Goal: Task Accomplishment & Management: Manage account settings

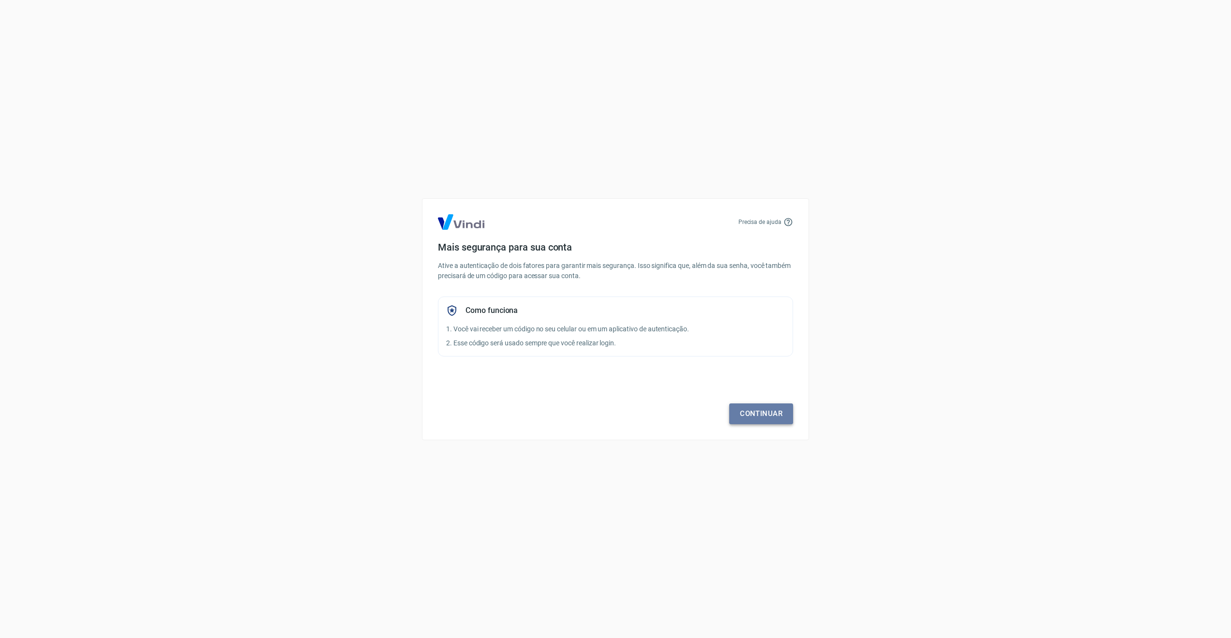
click at [761, 412] on link "Continuar" at bounding box center [761, 414] width 64 height 20
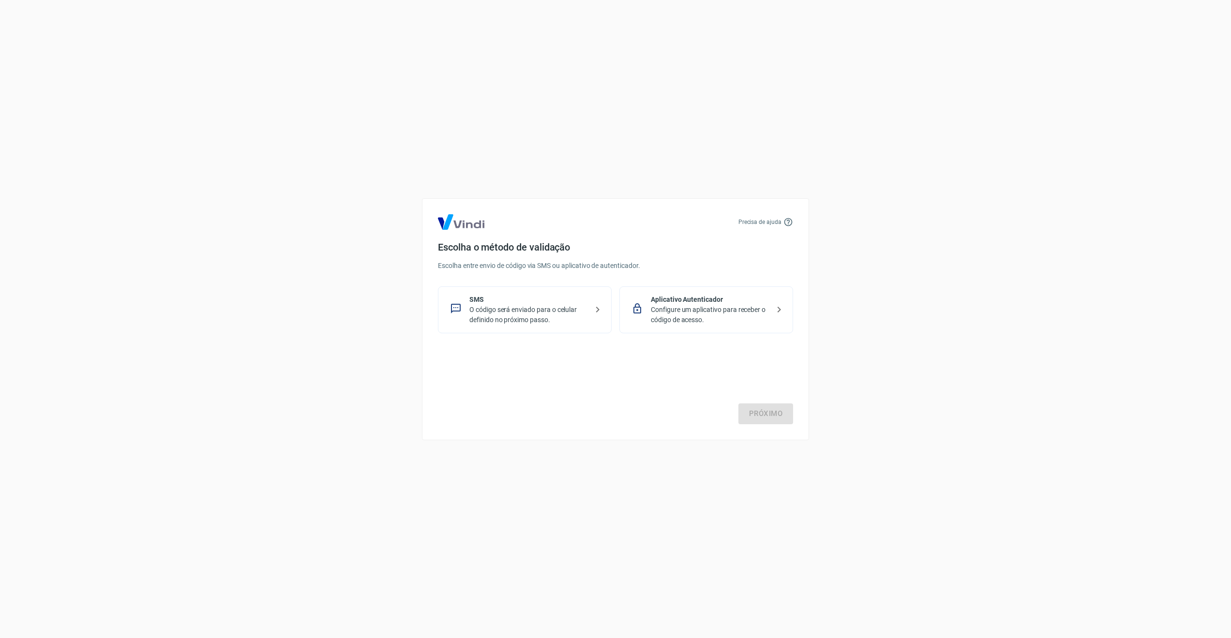
click at [544, 316] on p "O código será enviado para o celular definido no próximo passo." at bounding box center [528, 315] width 119 height 20
click at [754, 413] on link "Próximo" at bounding box center [765, 414] width 55 height 20
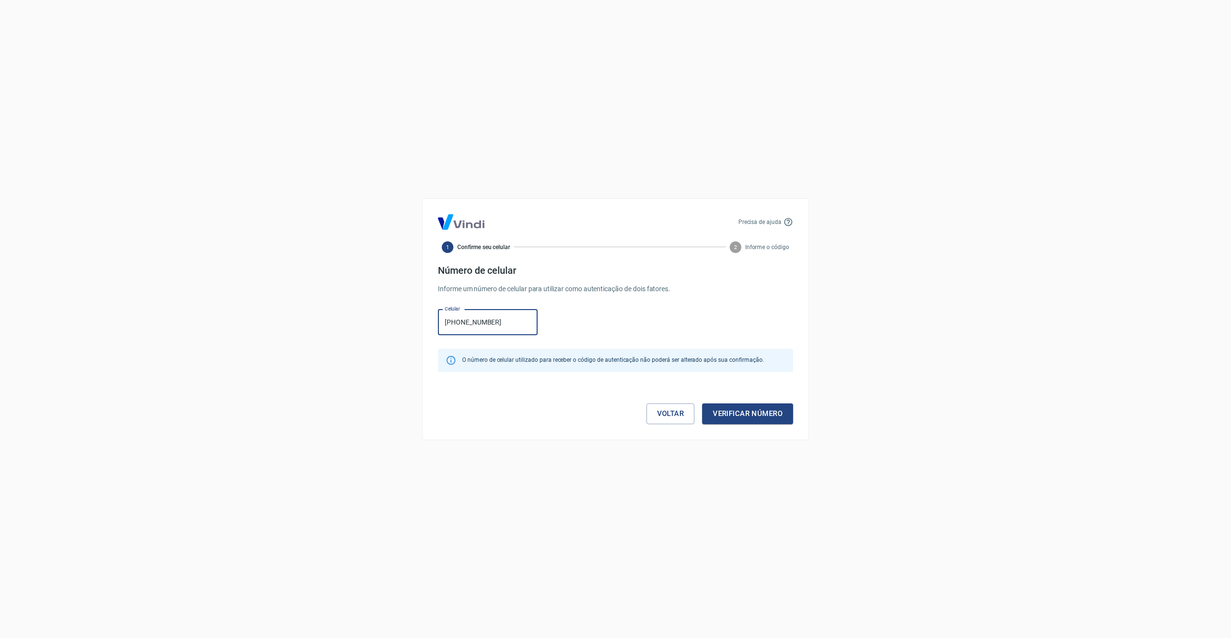
type input "[PHONE_NUMBER]"
click at [726, 411] on button "Verificar número" at bounding box center [747, 414] width 91 height 20
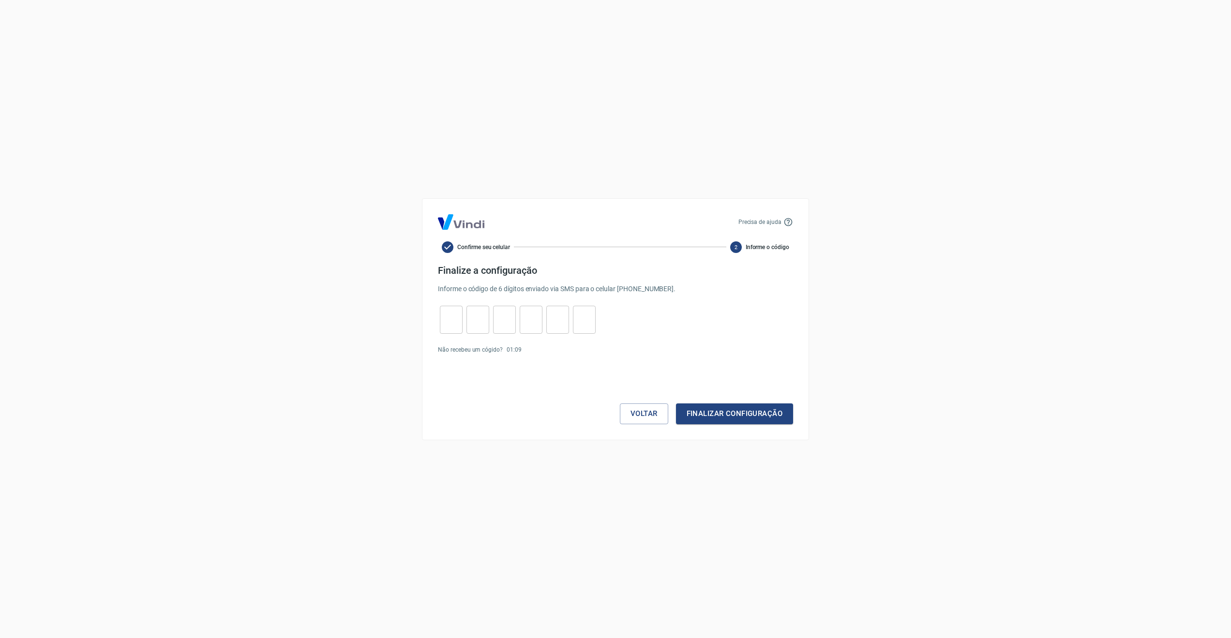
click at [449, 320] on input "tel" at bounding box center [451, 319] width 23 height 21
type input "1"
type input "4"
type input "8"
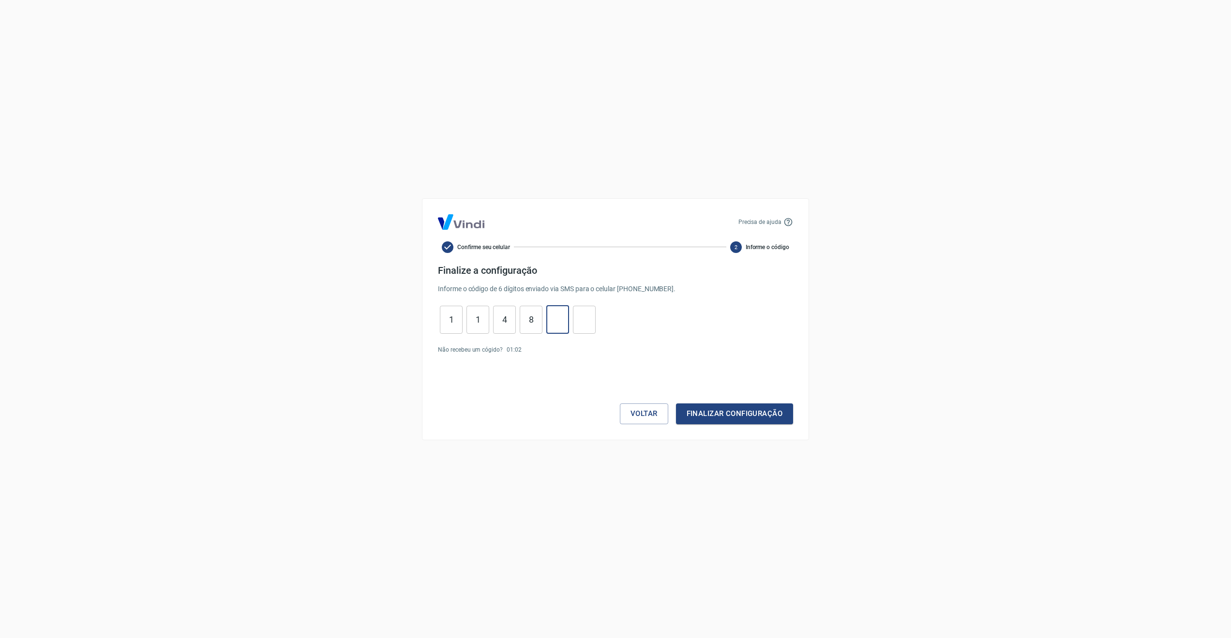
type input "2"
type input "5"
click at [752, 412] on button "Finalizar configuração" at bounding box center [734, 414] width 117 height 20
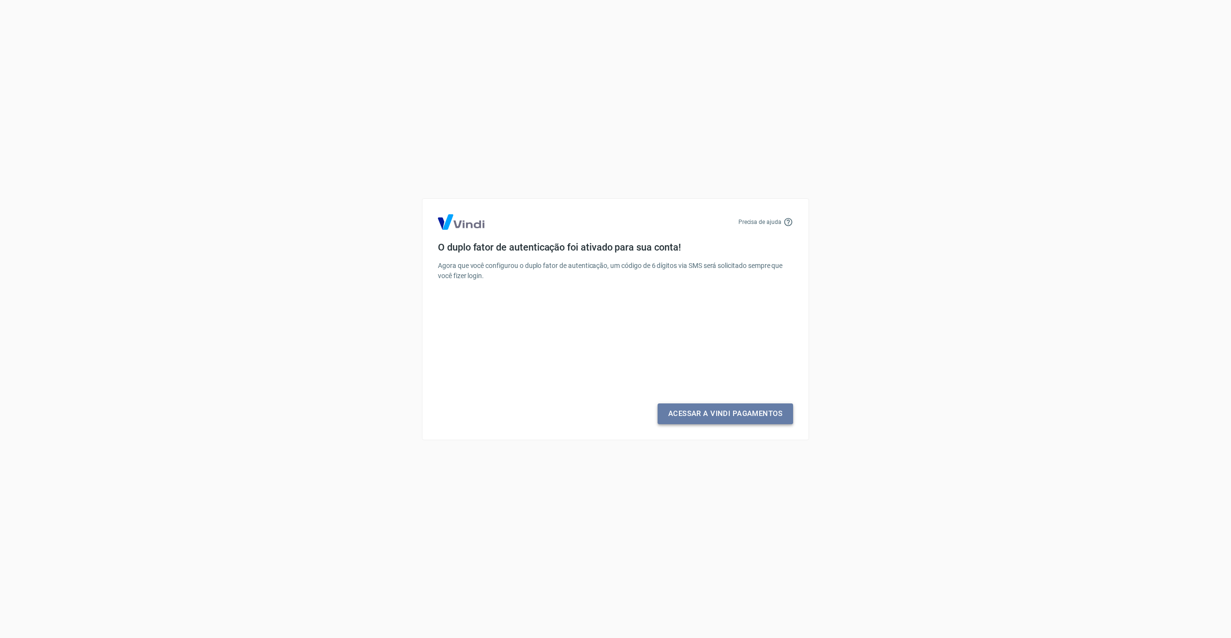
click at [736, 416] on link "Acessar a Vindi Pagamentos" at bounding box center [725, 414] width 135 height 20
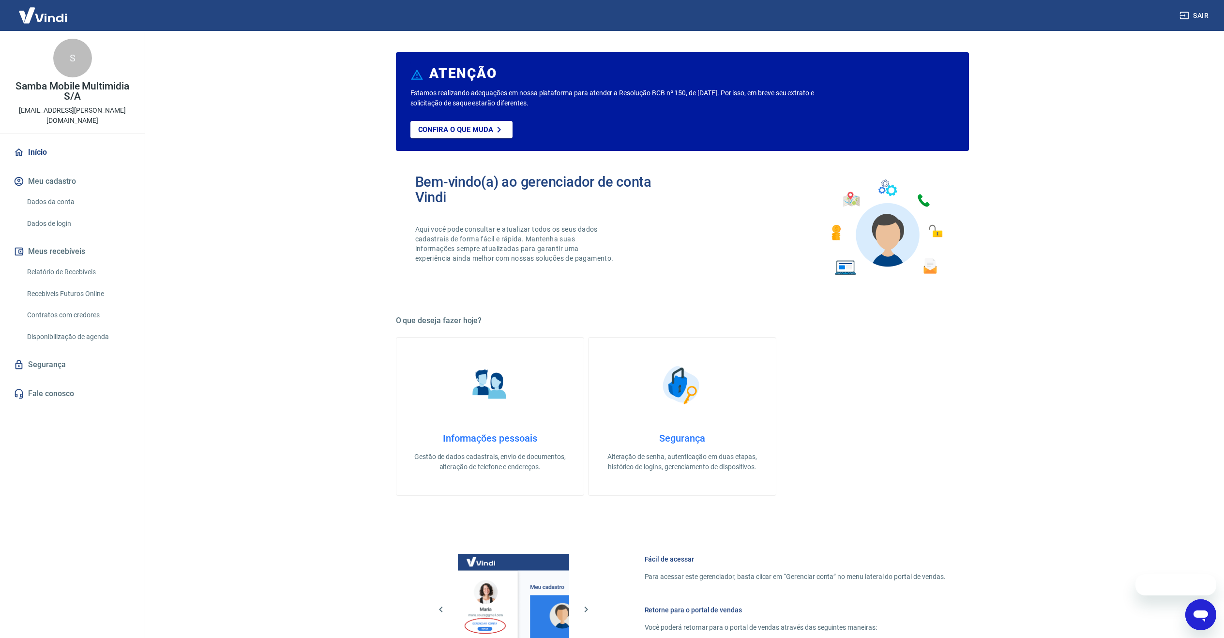
click at [55, 192] on link "Dados da conta" at bounding box center [78, 202] width 110 height 20
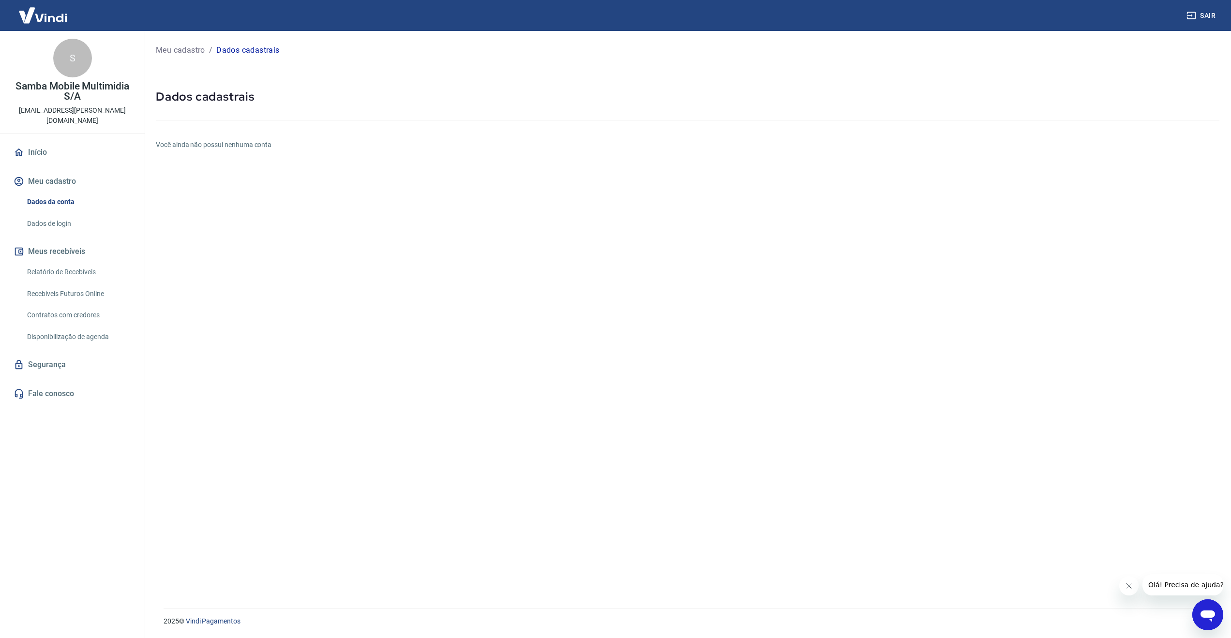
click at [60, 218] on link "Dados de login" at bounding box center [78, 224] width 110 height 20
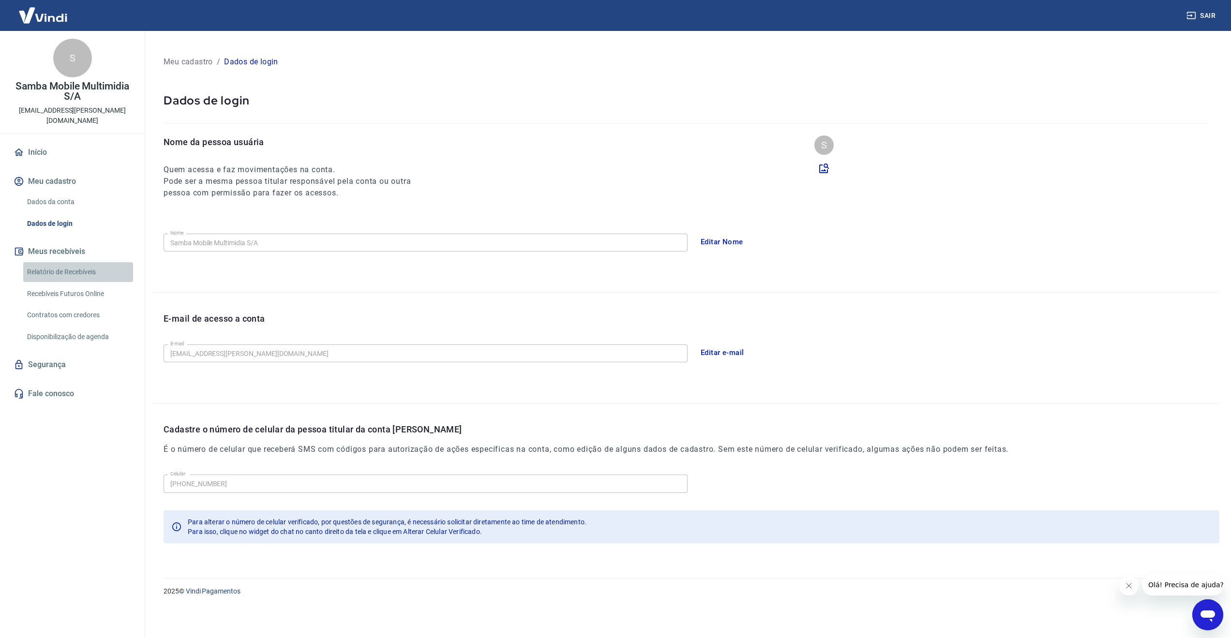
click at [73, 267] on link "Relatório de Recebíveis" at bounding box center [78, 272] width 110 height 20
